Goal: Task Accomplishment & Management: Manage account settings

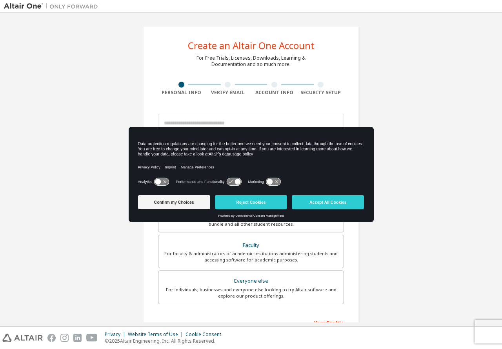
click at [122, 220] on div "Create an Altair One Account For Free Trials, Licenses, Downloads, Learning & D…" at bounding box center [251, 224] width 494 height 416
click at [336, 201] on button "Accept All Cookies" at bounding box center [328, 202] width 72 height 14
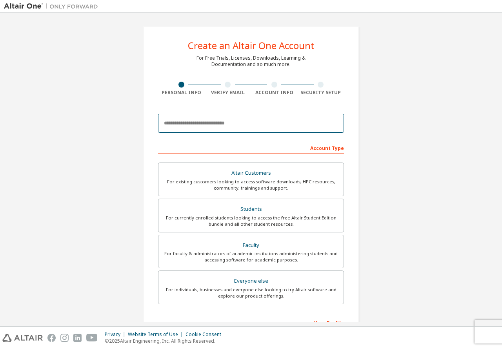
click at [218, 120] on input "email" at bounding box center [251, 123] width 186 height 19
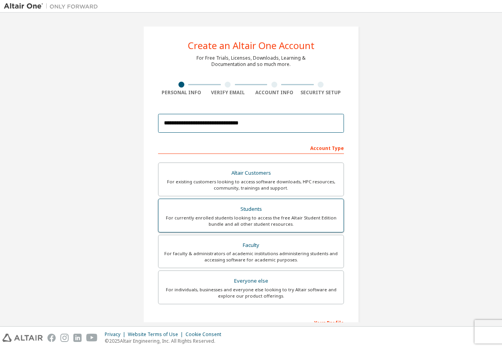
type input "**********"
click at [200, 216] on div "For currently enrolled students looking to access the free Altair Student Editi…" at bounding box center [251, 221] width 176 height 13
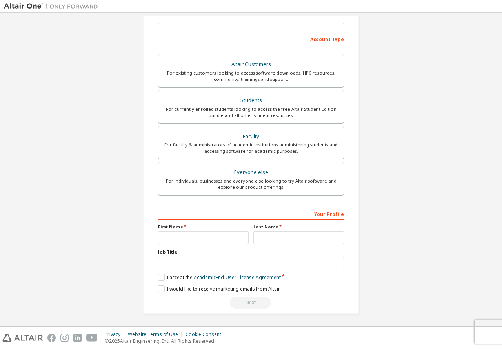
scroll to position [110, 0]
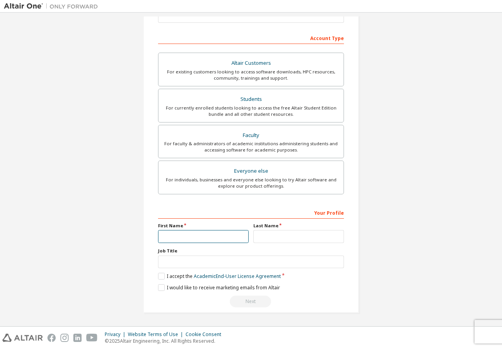
click at [187, 234] on input "text" at bounding box center [203, 236] width 91 height 13
type input "*******"
click at [271, 232] on input "text" at bounding box center [299, 236] width 91 height 13
type input "******"
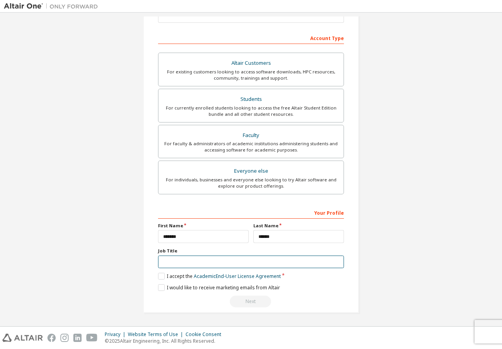
click at [243, 259] on input "text" at bounding box center [251, 261] width 186 height 13
type input "*"
type input "*******"
click at [161, 276] on label "I accept the Academic End-User License Agreement" at bounding box center [219, 276] width 123 height 7
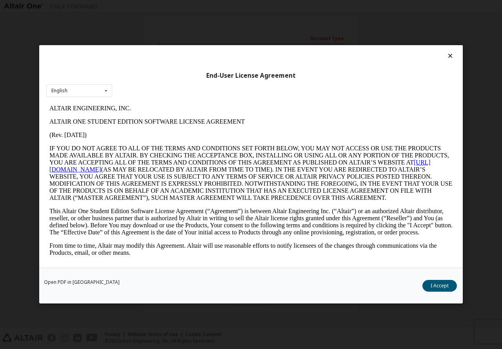
scroll to position [0, 0]
click at [446, 285] on button "I Accept" at bounding box center [440, 286] width 35 height 12
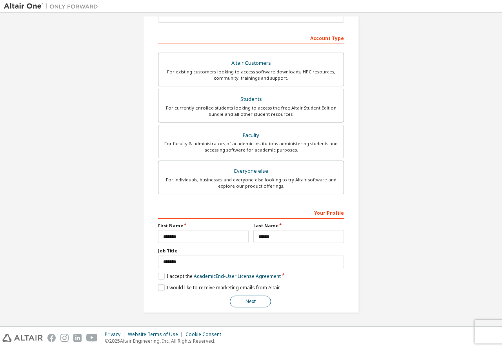
click at [251, 298] on button "Next" at bounding box center [250, 302] width 41 height 12
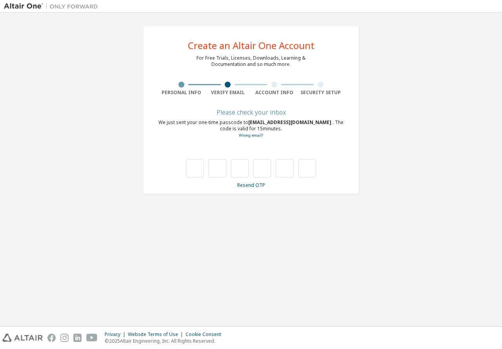
type input "*"
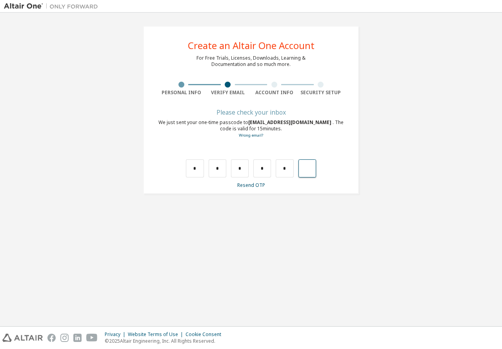
type input "*"
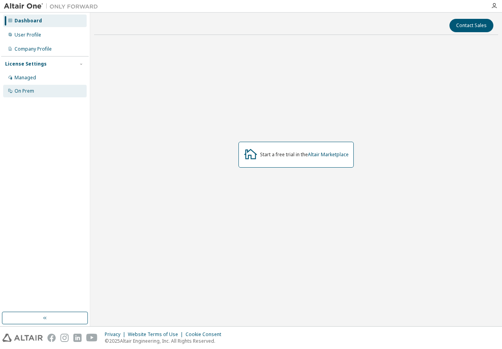
click at [20, 90] on div "On Prem" at bounding box center [25, 91] width 20 height 6
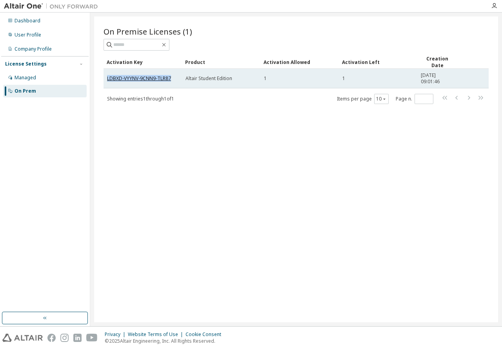
drag, startPoint x: 172, startPoint y: 78, endPoint x: 108, endPoint y: 77, distance: 63.6
click at [108, 77] on div "LDBXD-VYYNV-9CNN9-TLR87" at bounding box center [142, 78] width 71 height 6
copy link "LDBXD-VYYNV-9CNN9-TLR87"
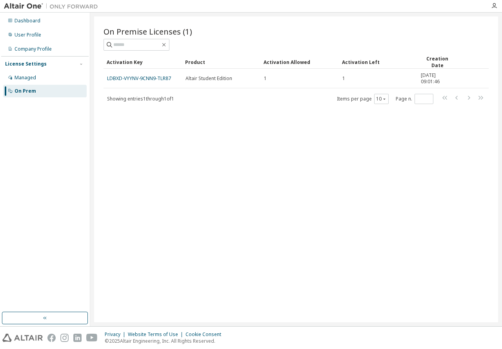
click at [44, 92] on div "On Prem" at bounding box center [45, 91] width 84 height 13
click at [493, 6] on icon "button" at bounding box center [494, 6] width 6 height 6
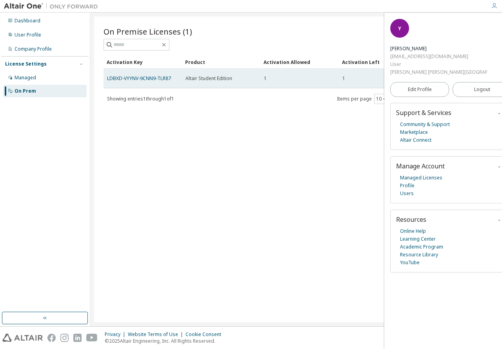
click at [276, 78] on div "1" at bounding box center [299, 78] width 71 height 6
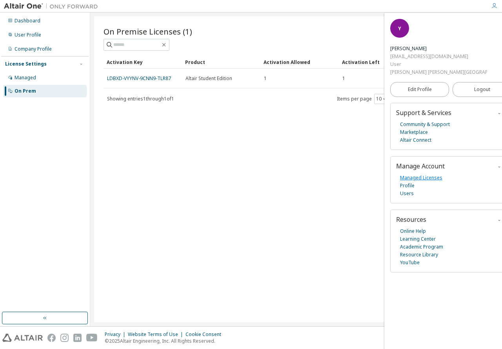
click at [424, 177] on link "Managed Licenses" at bounding box center [421, 178] width 42 height 8
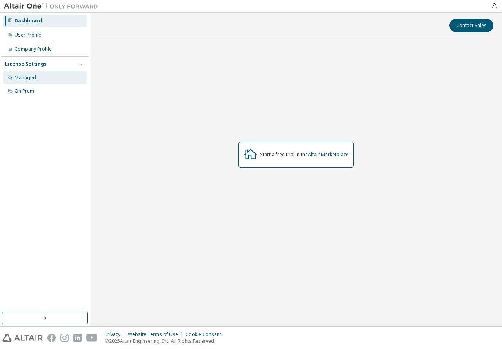
click at [30, 78] on div "Managed" at bounding box center [26, 78] width 22 height 6
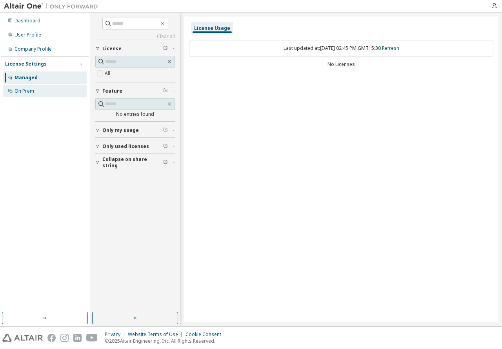
click at [30, 88] on div "On Prem" at bounding box center [25, 91] width 20 height 6
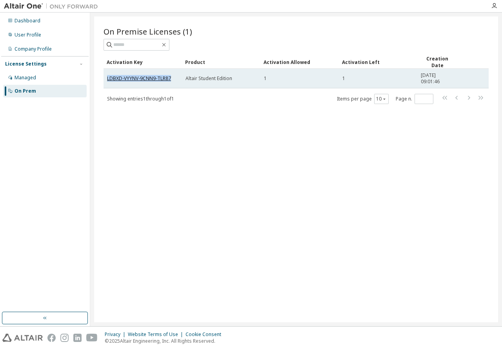
drag, startPoint x: 172, startPoint y: 77, endPoint x: 107, endPoint y: 78, distance: 65.2
click at [107, 78] on div "LDBXD-VYYNV-9CNN9-TLR87" at bounding box center [142, 78] width 71 height 6
copy link "LDBXD-VYYNV-9CNN9-TLR87"
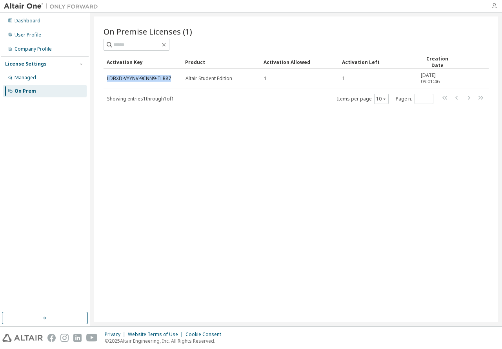
click at [492, 6] on icon "button" at bounding box center [494, 6] width 6 height 6
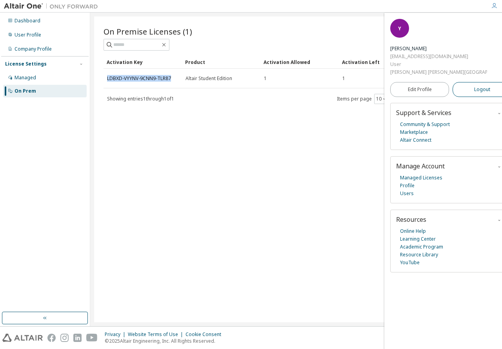
click at [474, 91] on span "Logout" at bounding box center [482, 90] width 16 height 8
